Goal: Task Accomplishment & Management: Complete application form

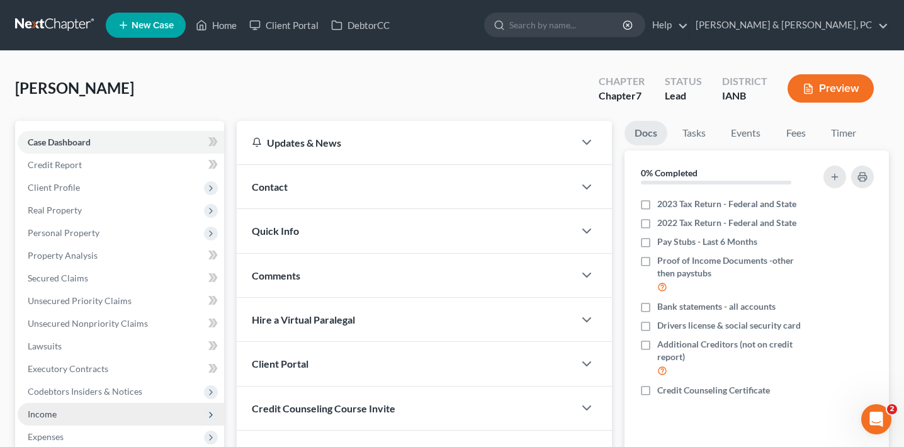
click at [108, 417] on span "Income" at bounding box center [121, 414] width 206 height 23
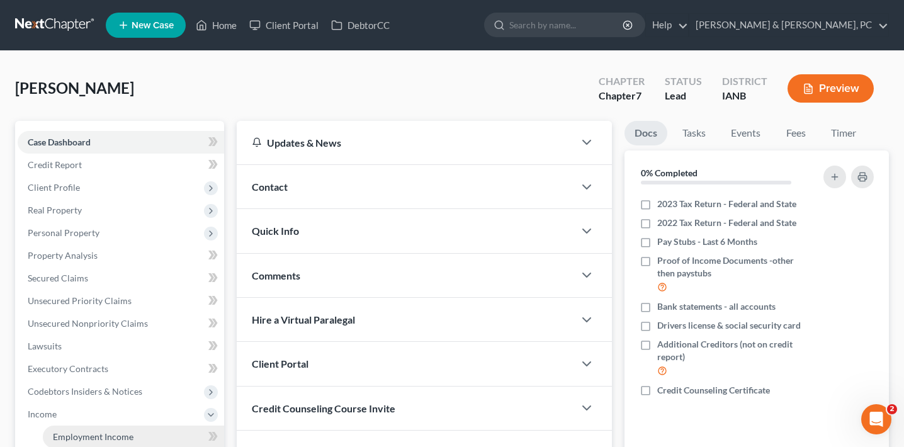
click at [112, 432] on span "Employment Income" at bounding box center [93, 436] width 81 height 11
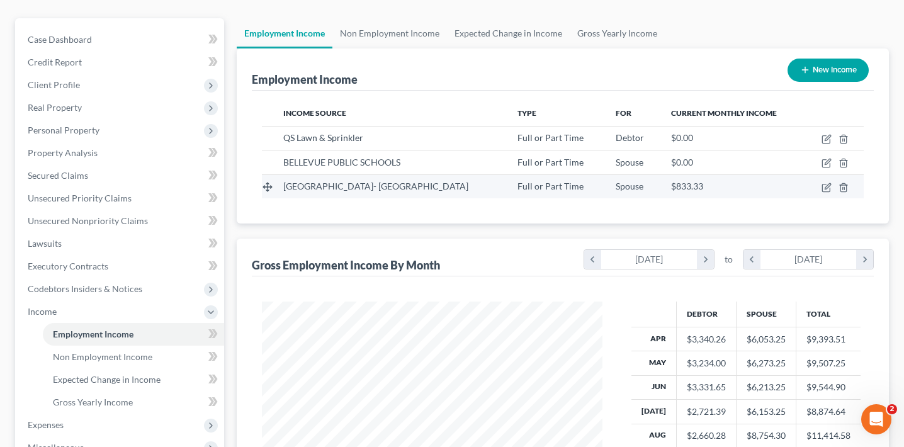
scroll to position [105, 0]
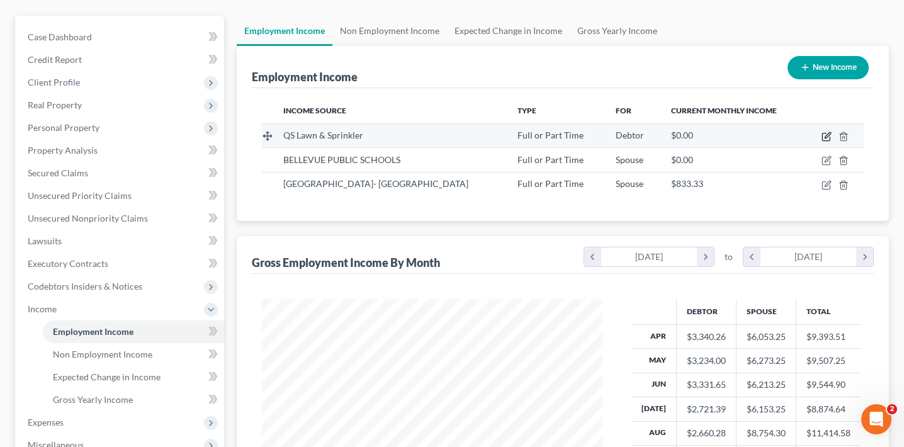
click at [825, 133] on icon "button" at bounding box center [826, 137] width 10 height 10
select select "0"
select select "16"
select select "2"
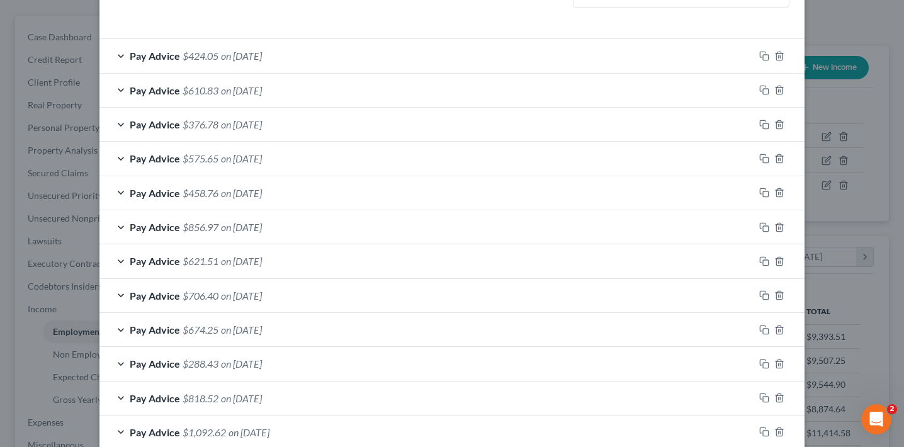
scroll to position [492, 0]
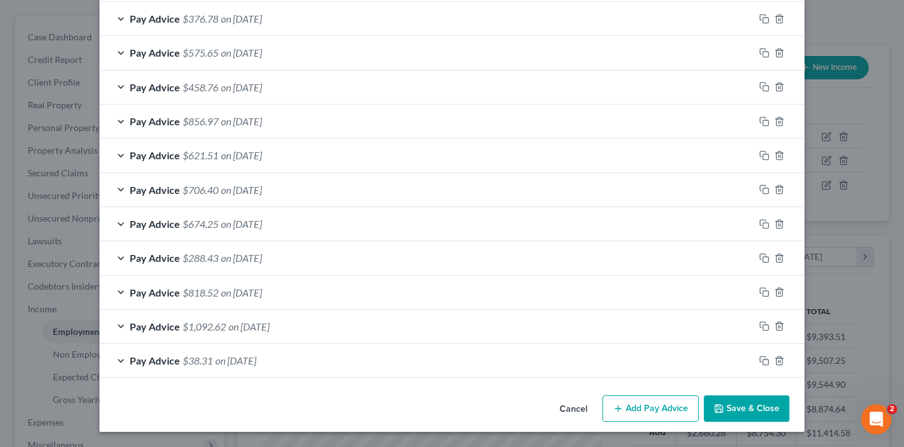
click at [857, 149] on div "Edit Income Source × Employment Type * Select Full or [DEMOGRAPHIC_DATA] Employ…" at bounding box center [452, 223] width 904 height 447
click at [586, 399] on button "Cancel" at bounding box center [574, 409] width 48 height 25
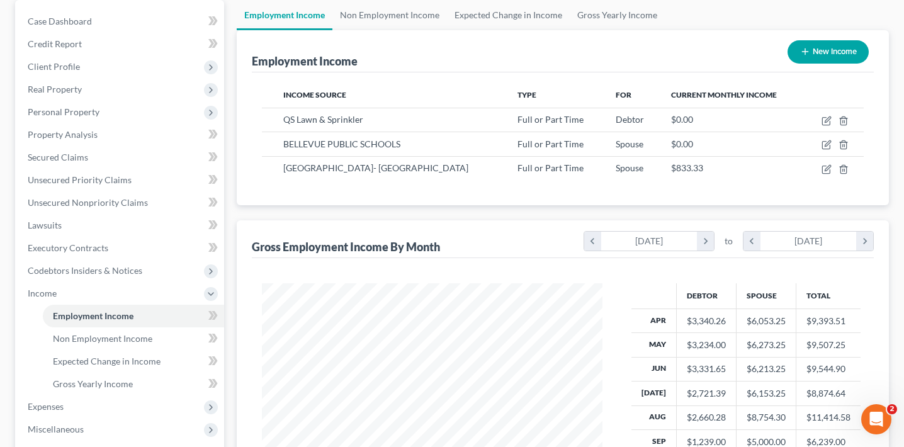
scroll to position [124, 0]
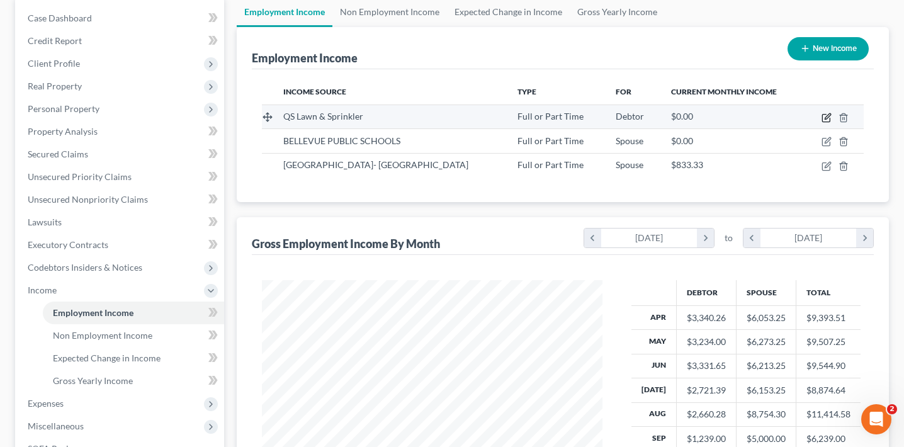
click at [824, 116] on icon "button" at bounding box center [826, 118] width 10 height 10
select select "0"
select select "16"
select select "2"
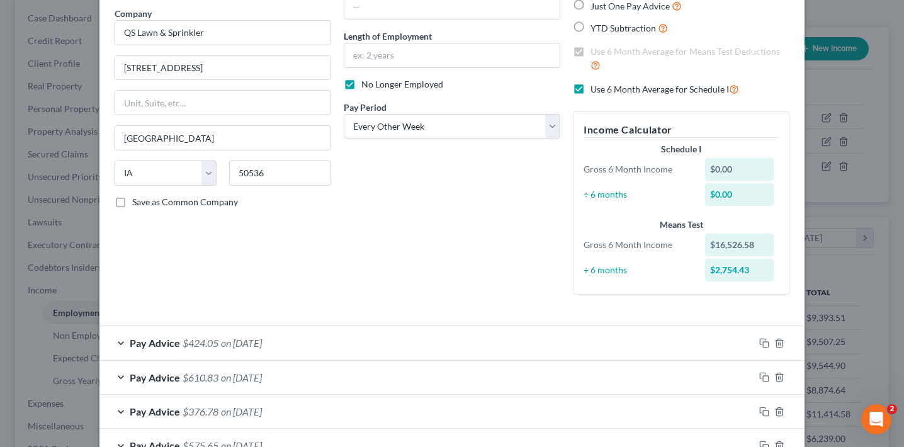
scroll to position [108, 0]
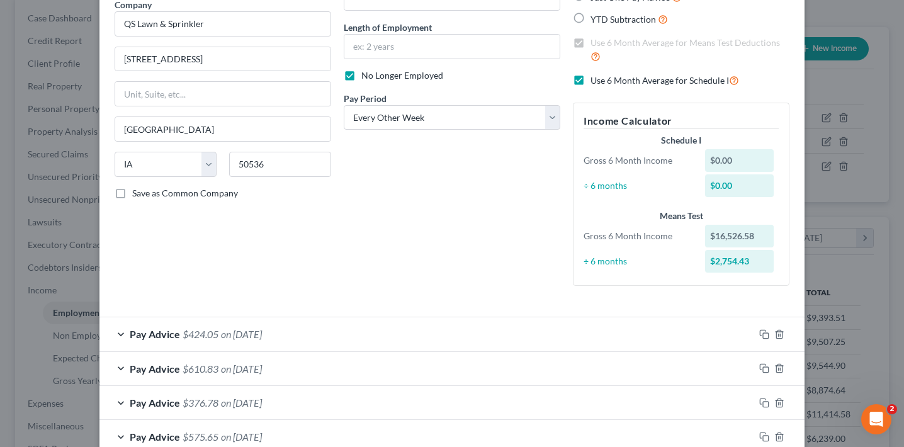
click at [830, 89] on div "Edit Income Source × Employment Type * Select Full or [DEMOGRAPHIC_DATA] Employ…" at bounding box center [452, 223] width 904 height 447
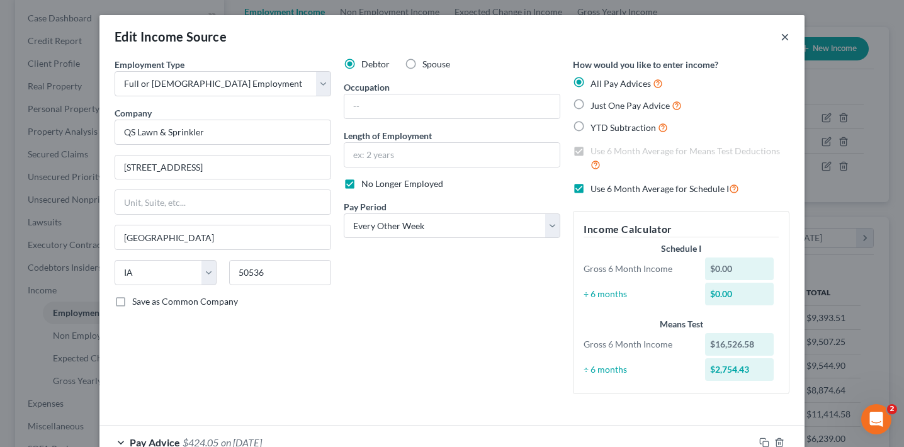
click at [789, 37] on button "×" at bounding box center [785, 36] width 9 height 15
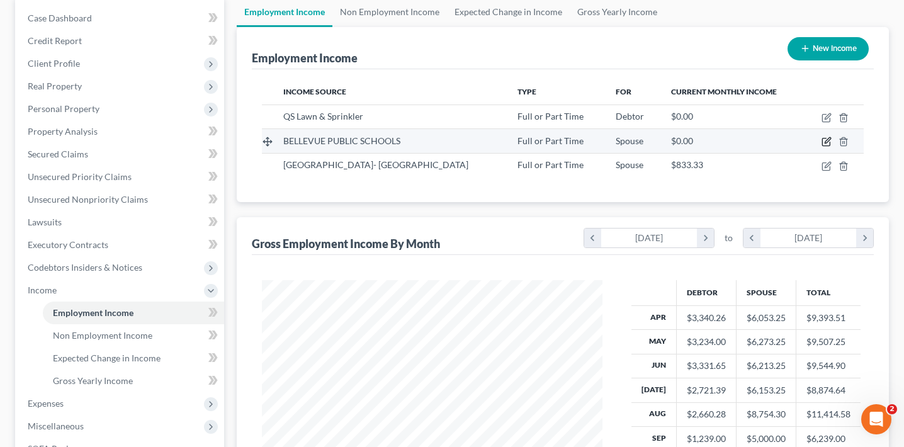
click at [825, 140] on icon "button" at bounding box center [826, 142] width 10 height 10
select select "0"
select select "30"
select select "0"
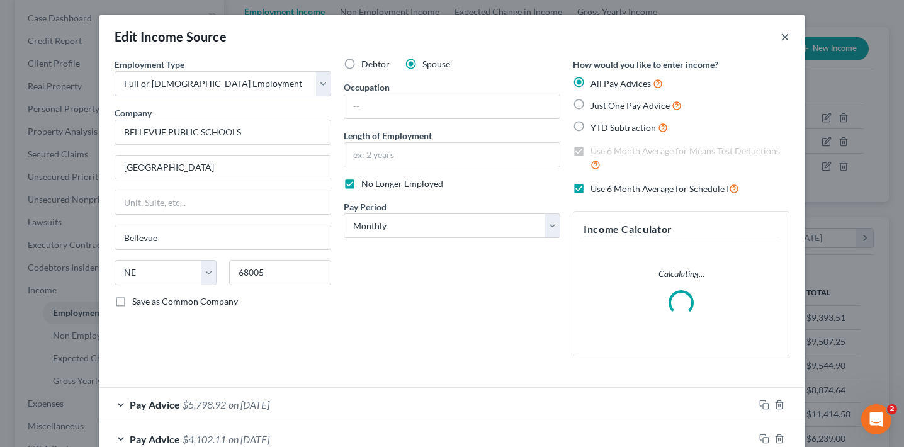
click at [786, 36] on button "×" at bounding box center [785, 36] width 9 height 15
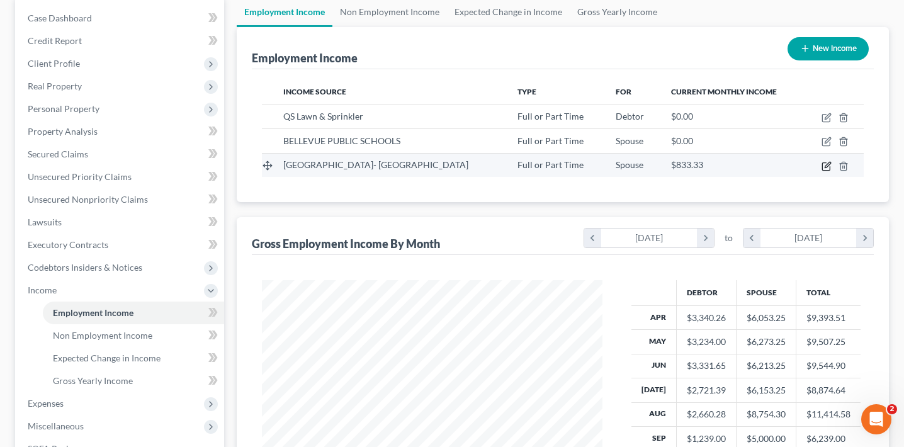
click at [826, 161] on icon "button" at bounding box center [826, 166] width 10 height 10
select select "0"
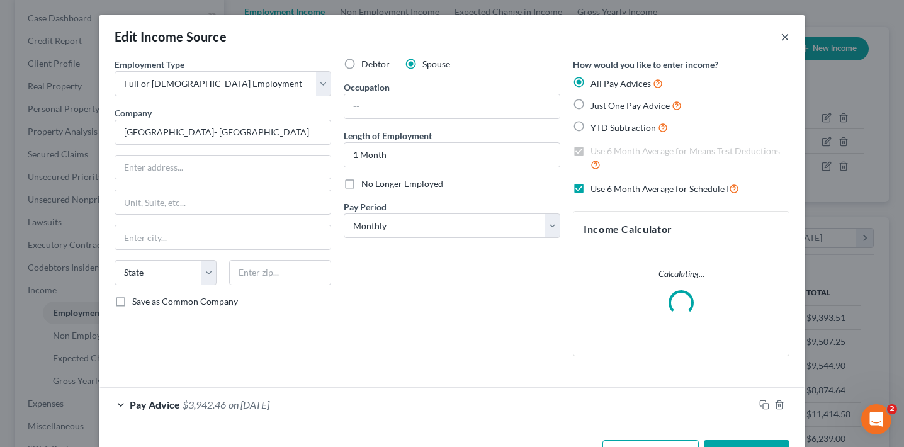
click at [787, 36] on button "×" at bounding box center [785, 36] width 9 height 15
